Goal: Task Accomplishment & Management: Use online tool/utility

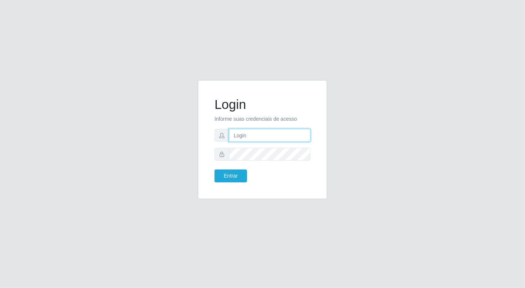
click at [259, 138] on input "text" at bounding box center [270, 135] width 82 height 13
type input "[EMAIL_ADDRESS][DOMAIN_NAME]"
click at [215, 169] on button "Entrar" at bounding box center [231, 175] width 32 height 13
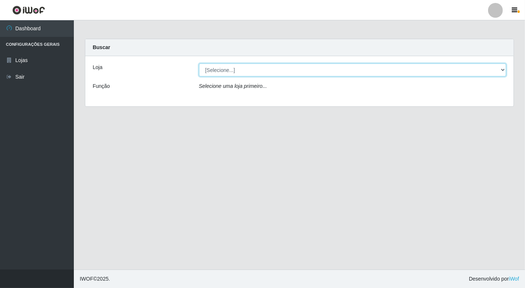
click at [504, 69] on select "[Selecione...] Nordestão - [GEOGRAPHIC_DATA]" at bounding box center [353, 70] width 308 height 13
select select "454"
click at [199, 64] on select "[Selecione...] Nordestão - [GEOGRAPHIC_DATA]" at bounding box center [353, 70] width 308 height 13
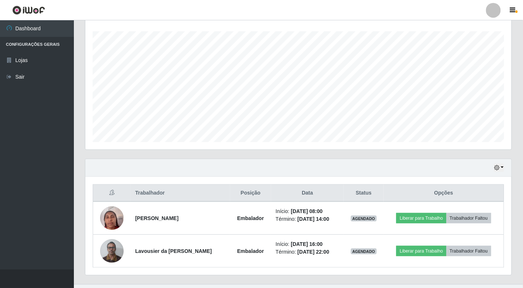
scroll to position [123, 0]
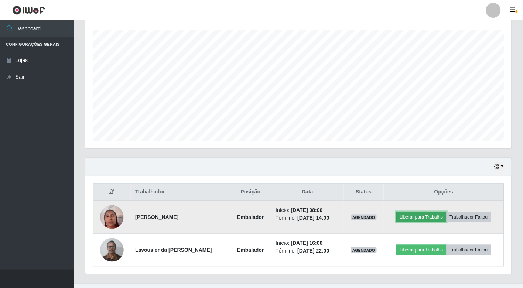
click at [416, 217] on button "Liberar para Trabalho" at bounding box center [421, 217] width 50 height 10
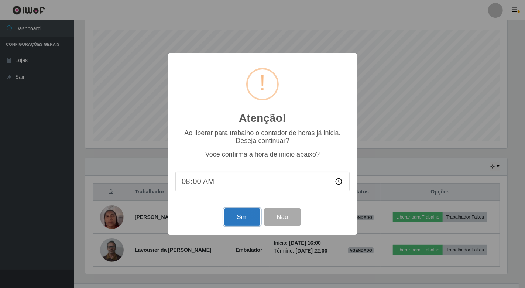
click at [234, 219] on button "Sim" at bounding box center [242, 216] width 36 height 17
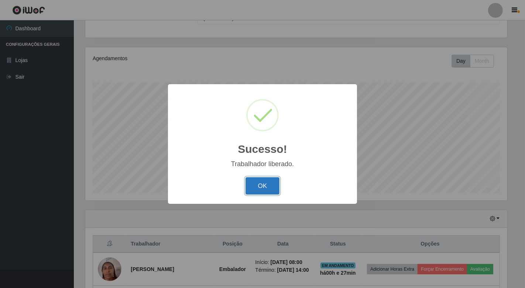
click at [268, 187] on button "OK" at bounding box center [263, 185] width 34 height 17
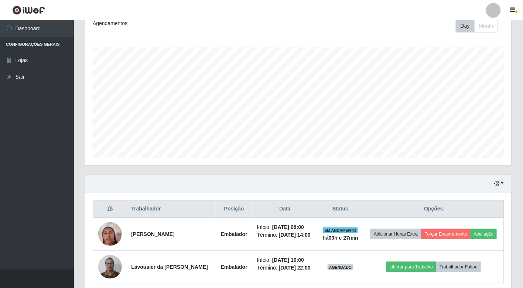
scroll to position [137, 0]
